Goal: Find specific page/section: Find specific page/section

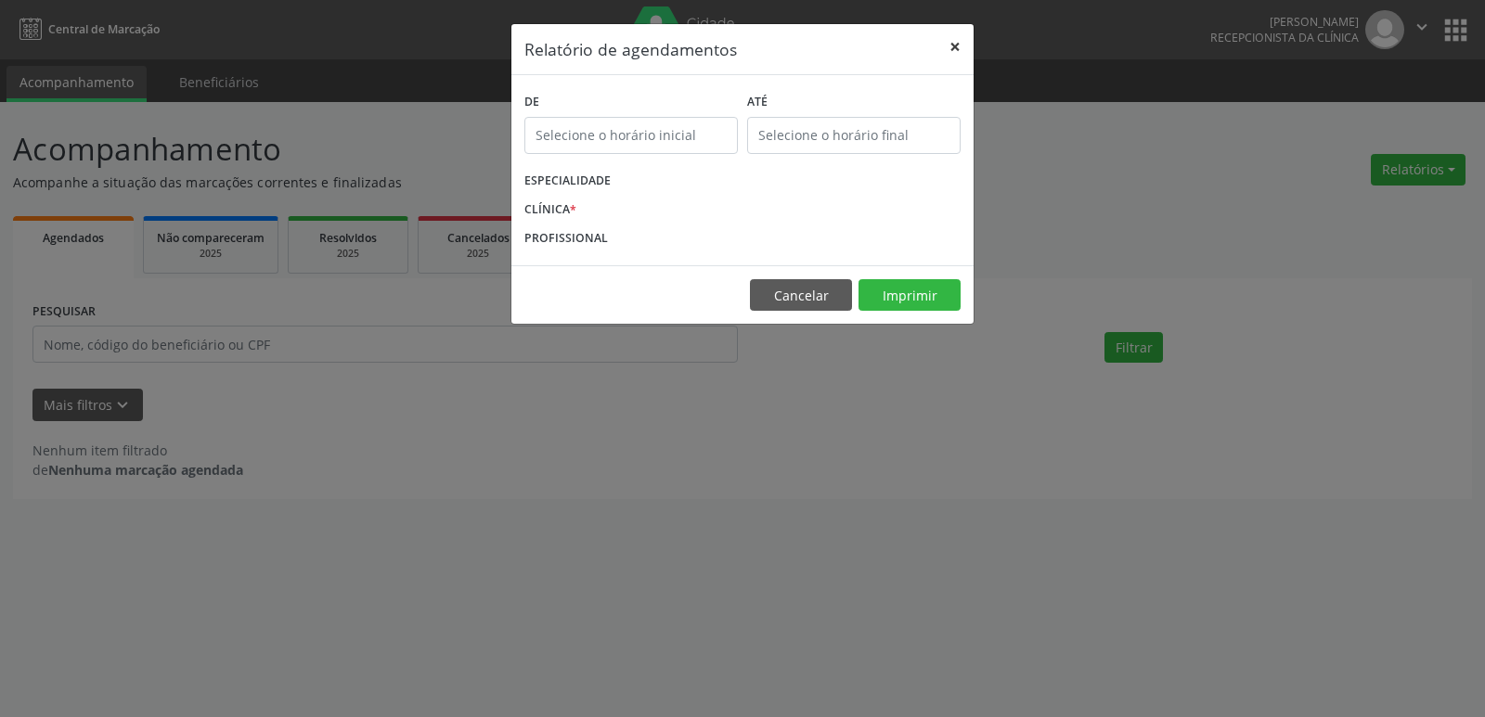
click at [955, 47] on button "×" at bounding box center [955, 46] width 37 height 45
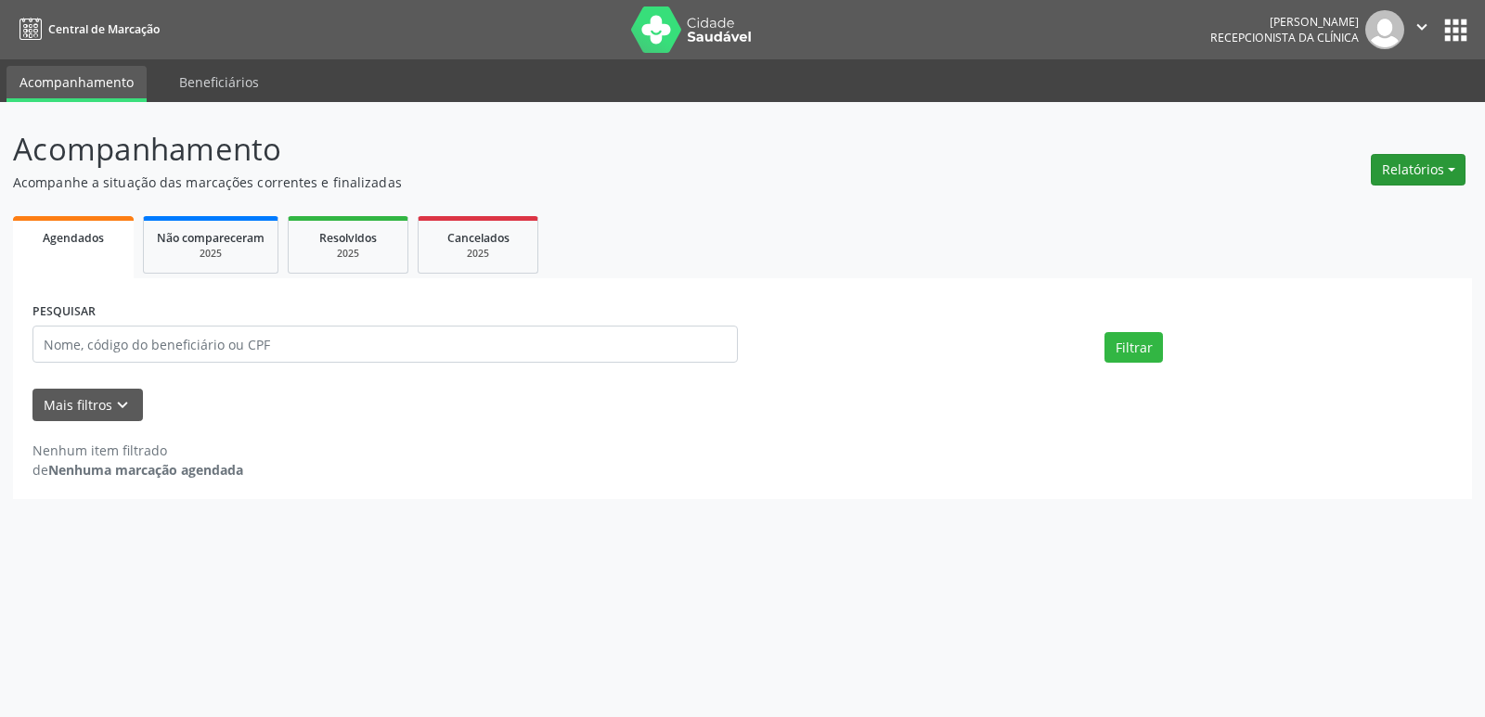
click at [1390, 161] on button "Relatórios" at bounding box center [1418, 170] width 95 height 32
click at [1322, 213] on link "Agendamentos" at bounding box center [1367, 210] width 200 height 26
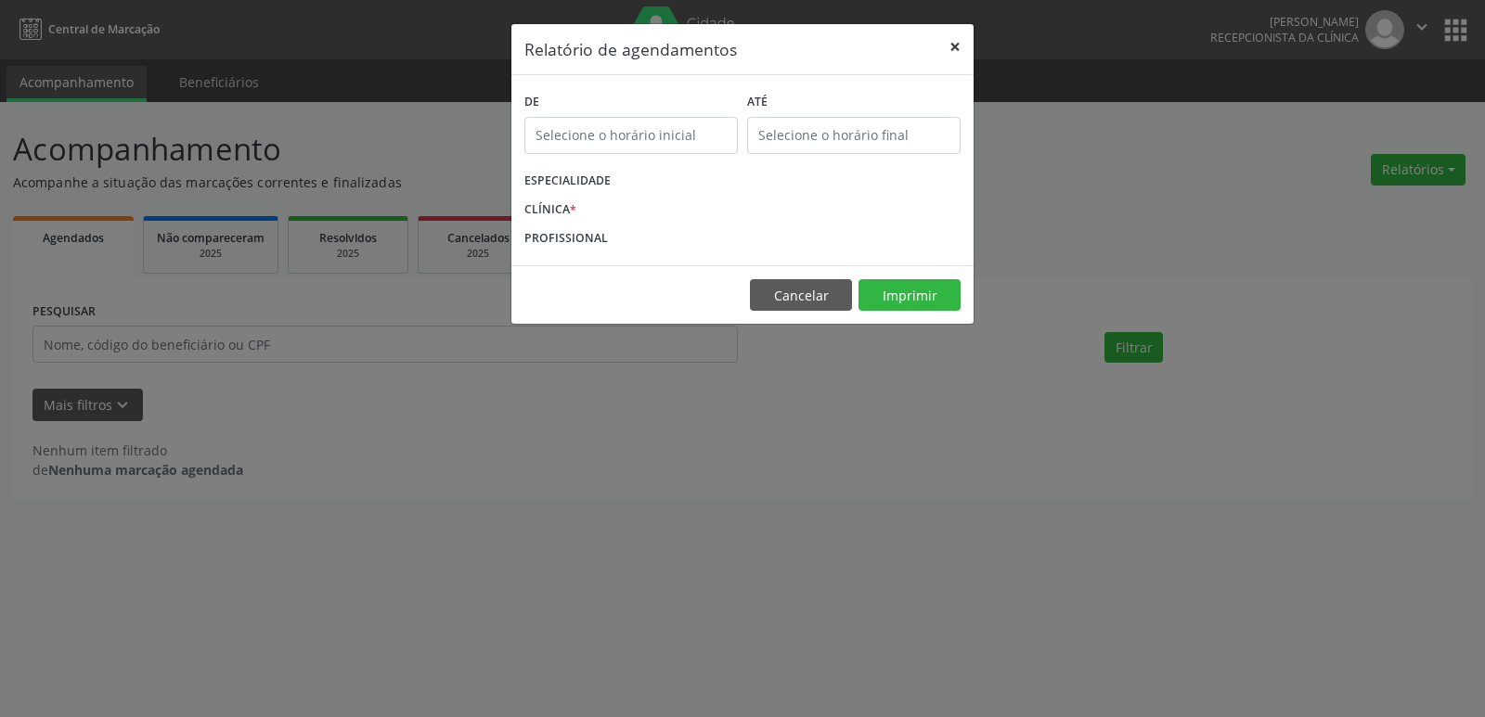
click at [947, 42] on button "×" at bounding box center [955, 46] width 37 height 45
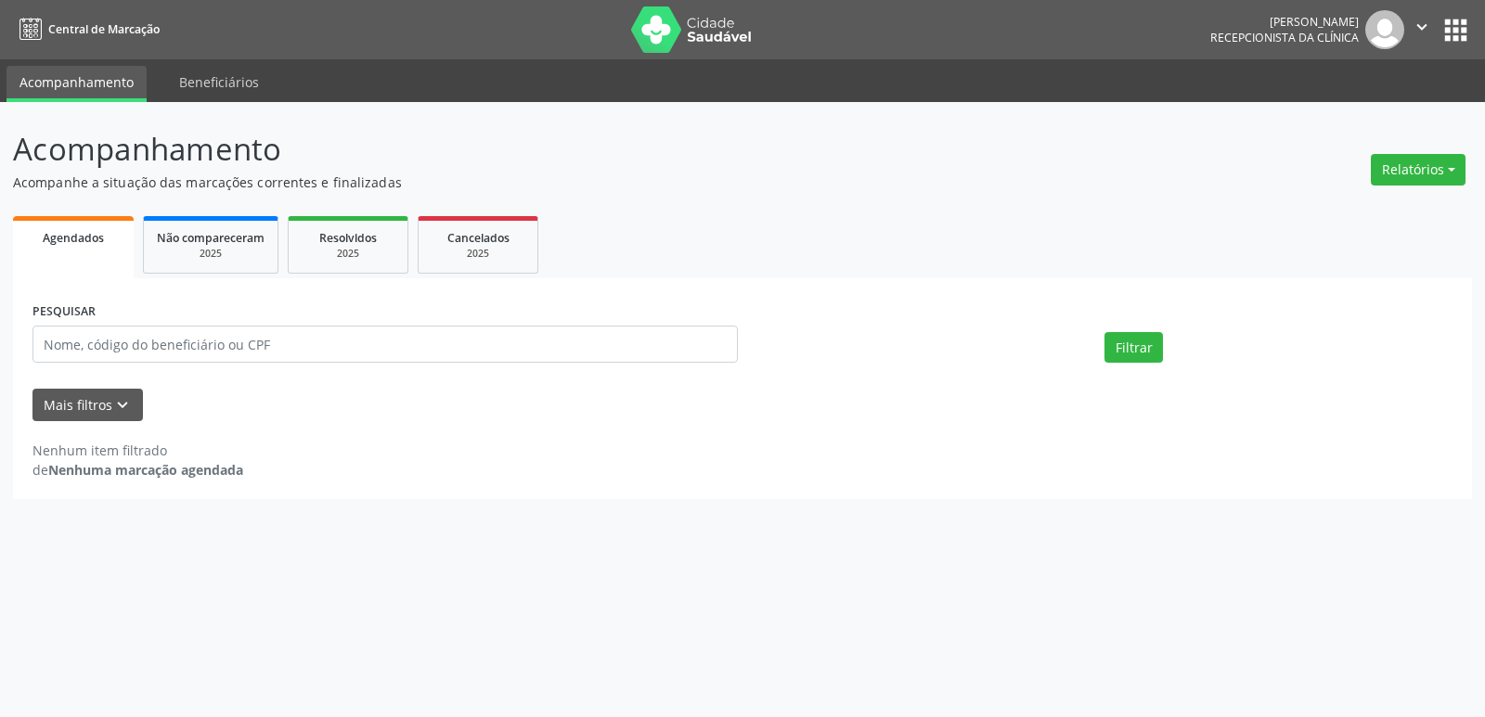
click at [883, 422] on div "Nenhum item filtrado de Nenhuma marcação agendada" at bounding box center [742, 450] width 1420 height 58
click at [1408, 163] on button "Relatórios" at bounding box center [1418, 170] width 95 height 32
click at [1311, 212] on link "Agendamentos" at bounding box center [1367, 210] width 200 height 26
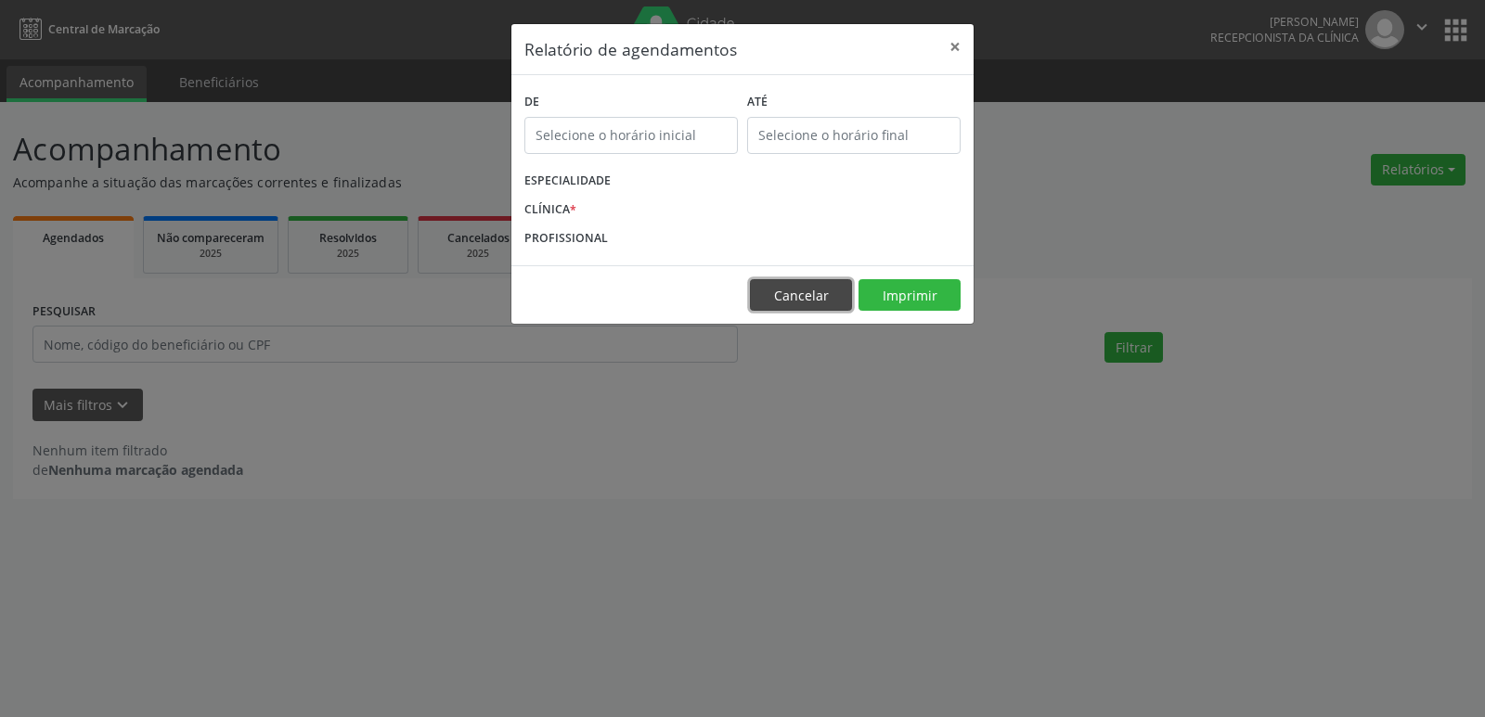
click at [788, 301] on button "Cancelar" at bounding box center [801, 295] width 102 height 32
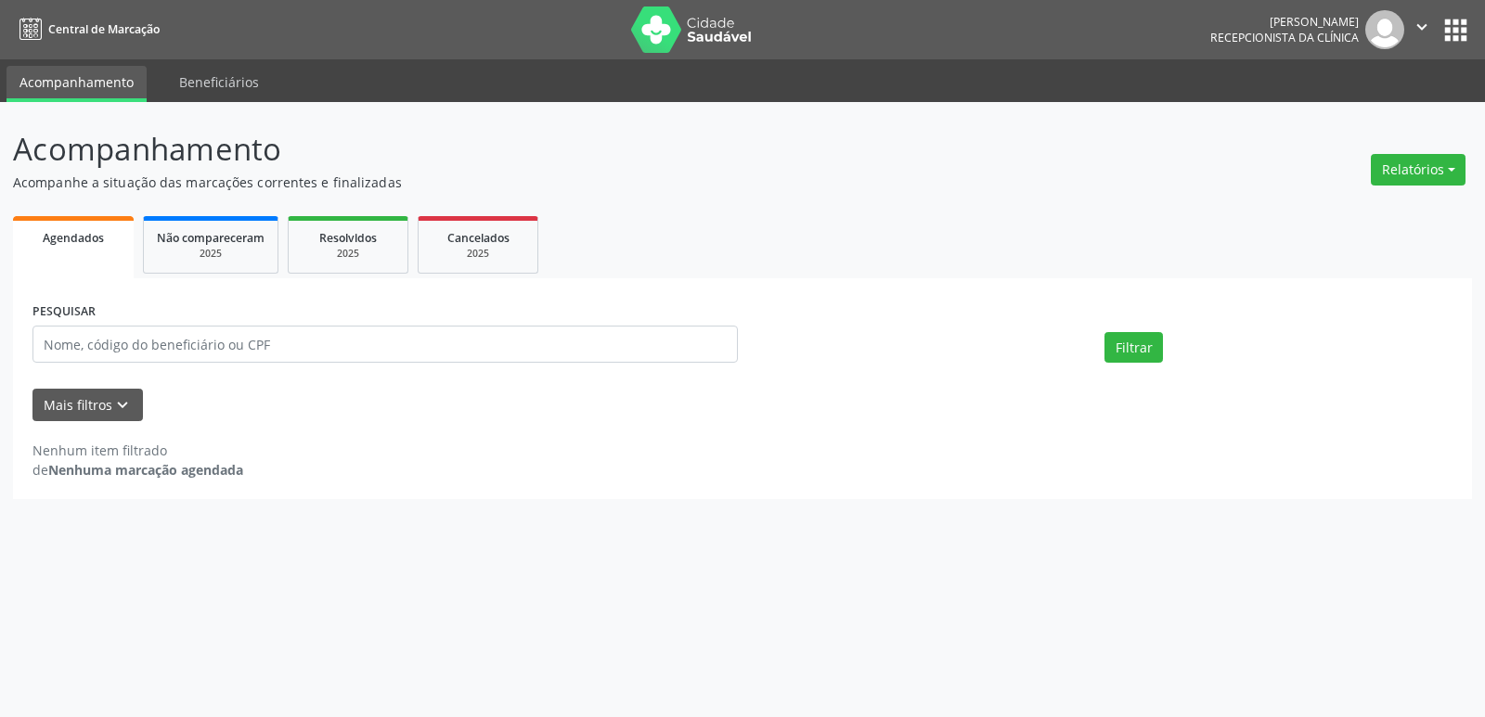
click at [831, 331] on div at bounding box center [921, 337] width 357 height 79
